Goal: Information Seeking & Learning: Stay updated

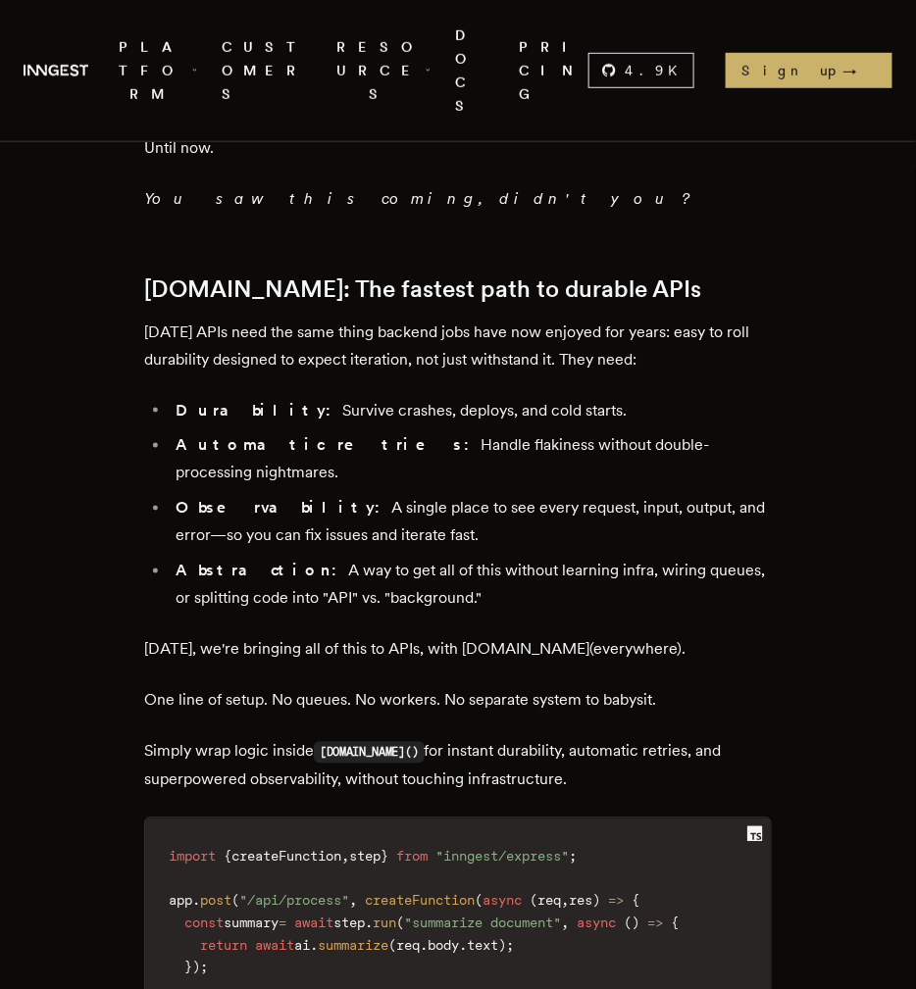
scroll to position [2083, 0]
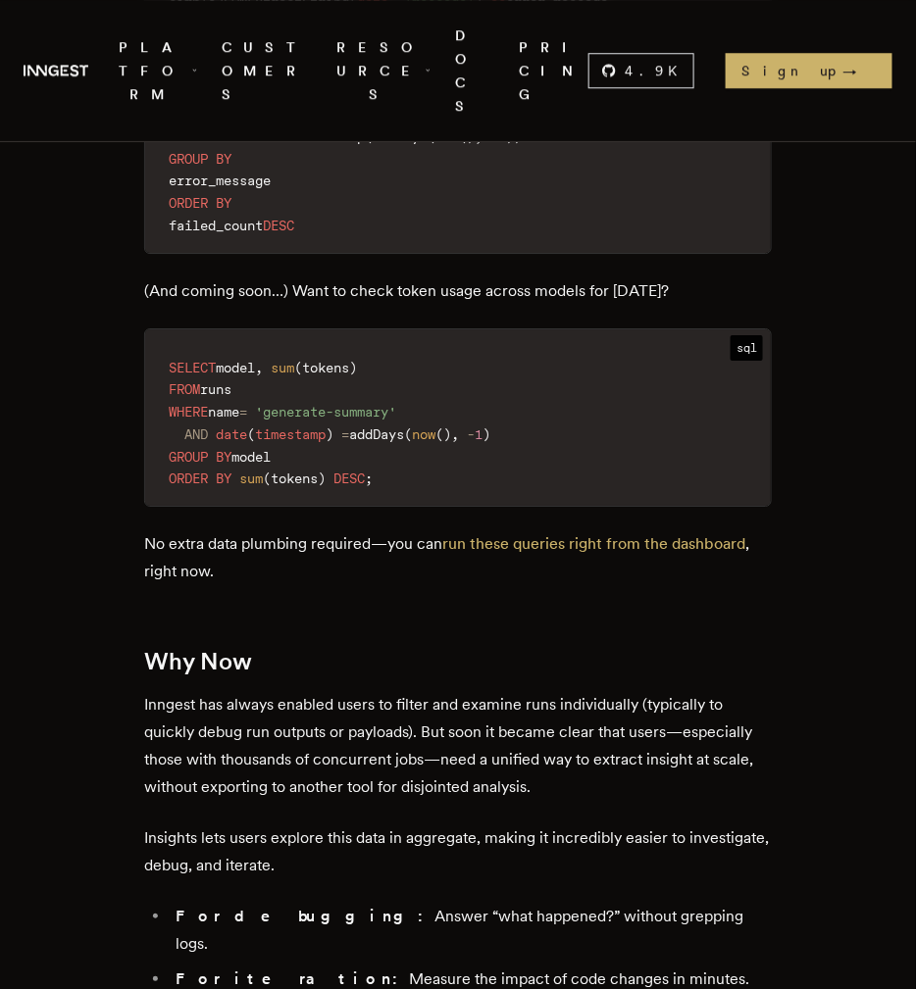
scroll to position [2987, 0]
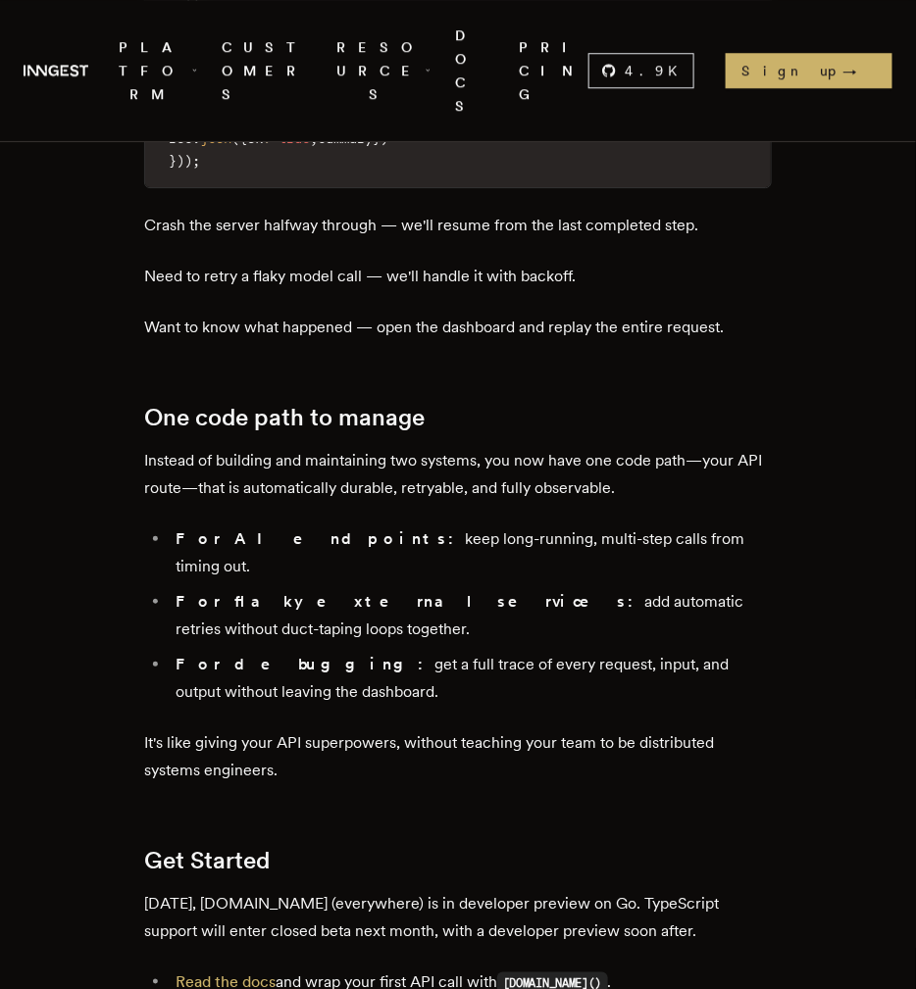
scroll to position [3040, 0]
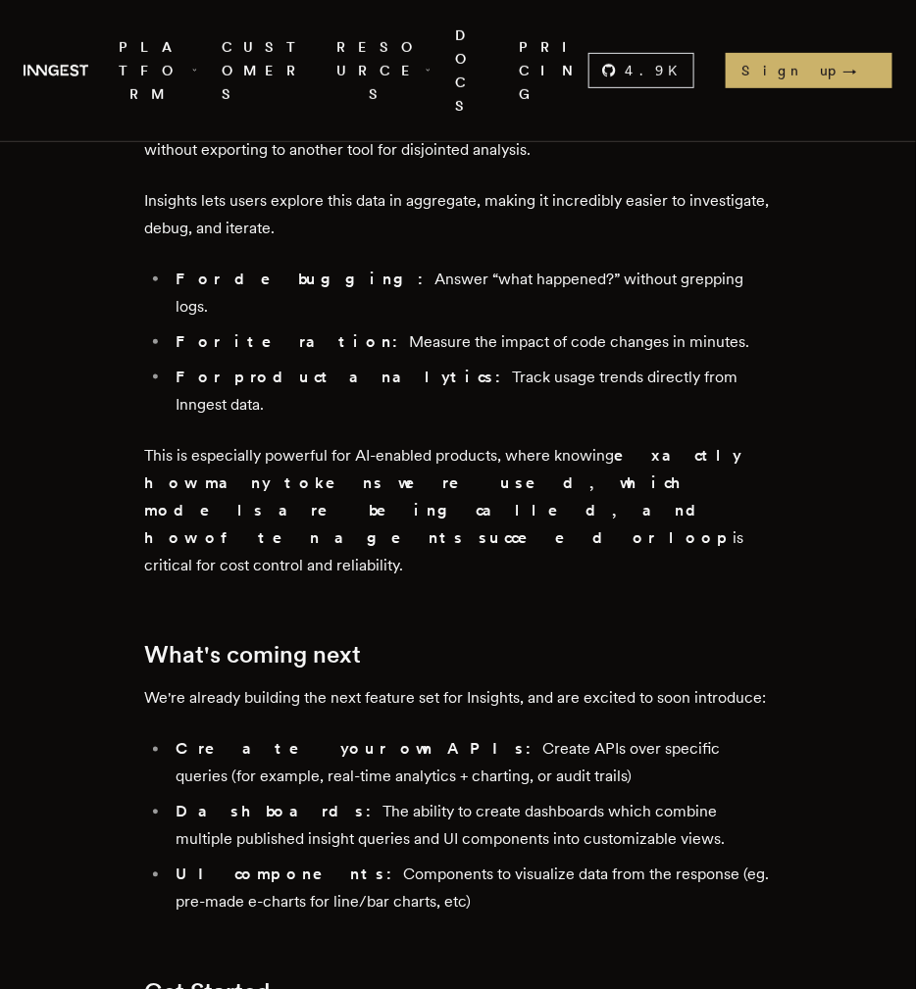
scroll to position [3641, 0]
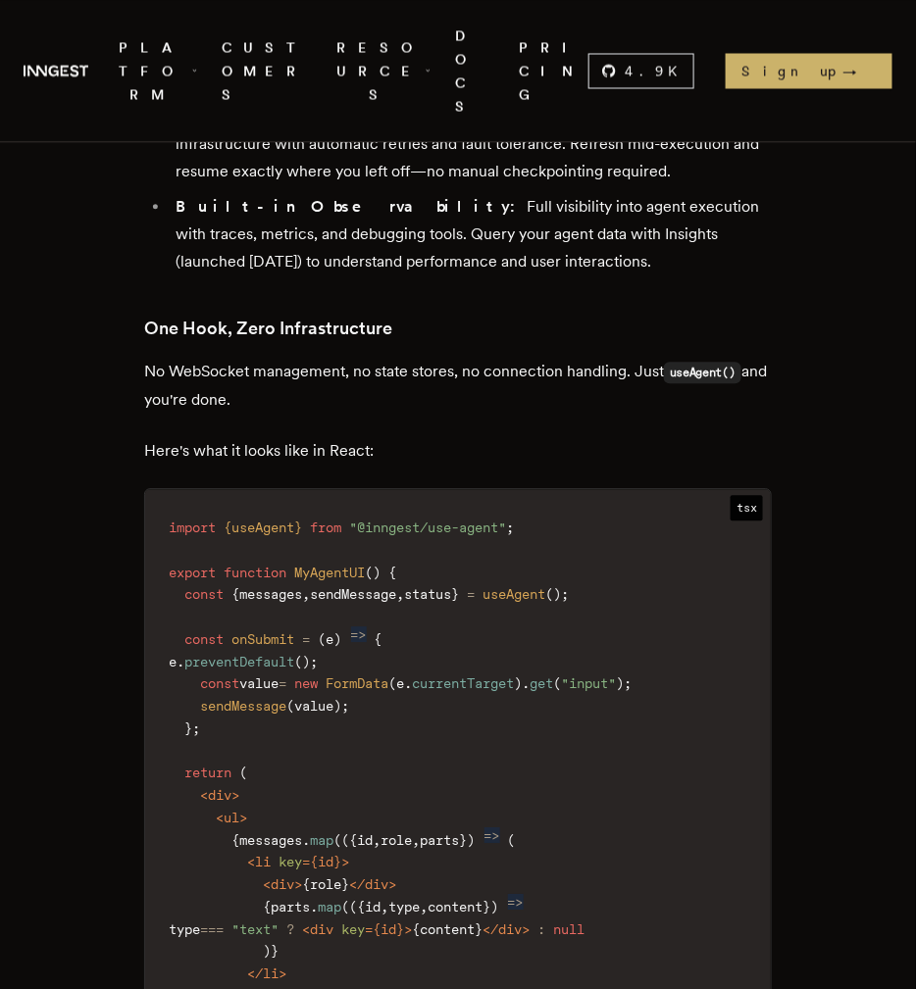
scroll to position [2539, 0]
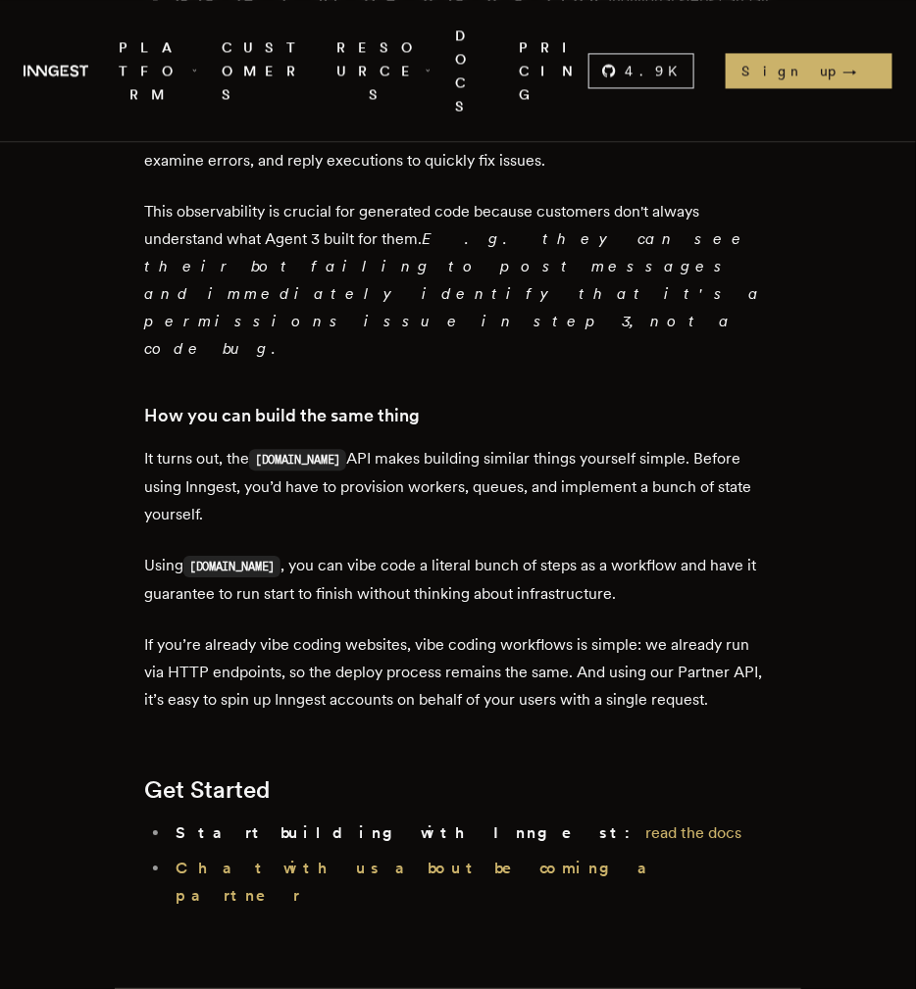
scroll to position [2682, 0]
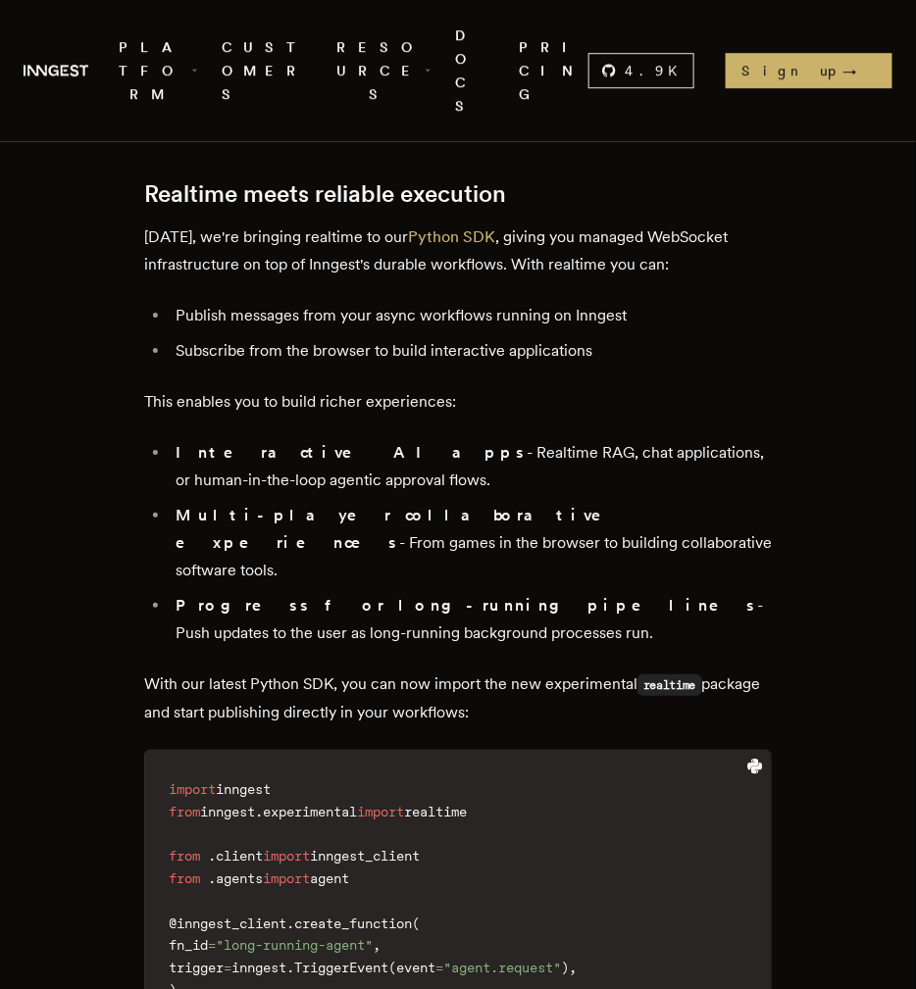
scroll to position [1426, 0]
